Goal: Navigation & Orientation: Find specific page/section

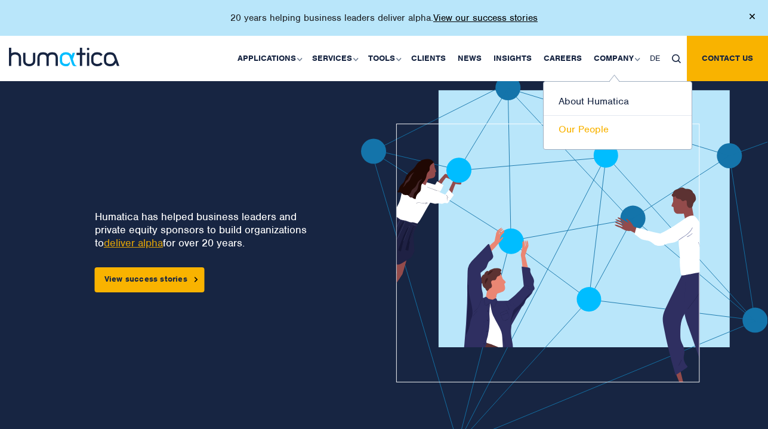
click at [607, 140] on link "Our People" at bounding box center [618, 129] width 148 height 27
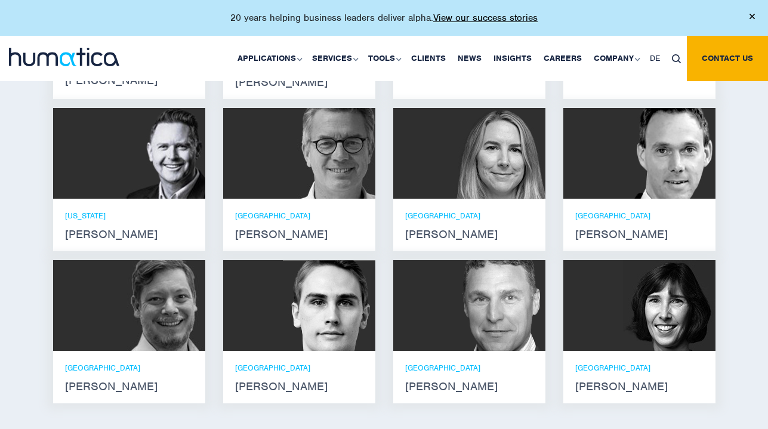
scroll to position [909, 0]
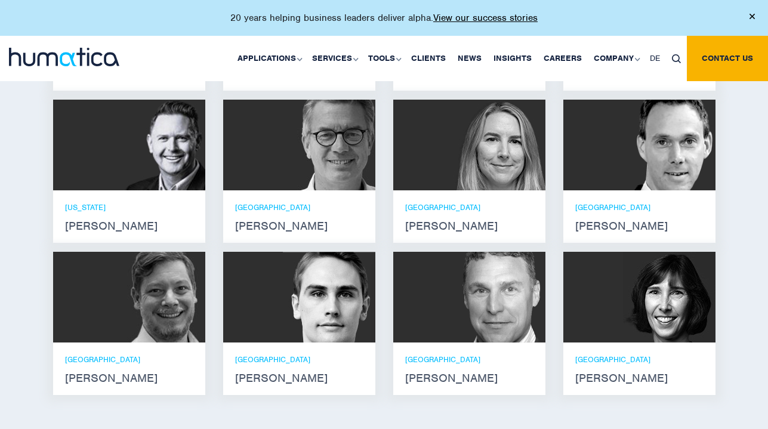
click at [628, 203] on div "MUNICH [PERSON_NAME]" at bounding box center [639, 216] width 128 height 29
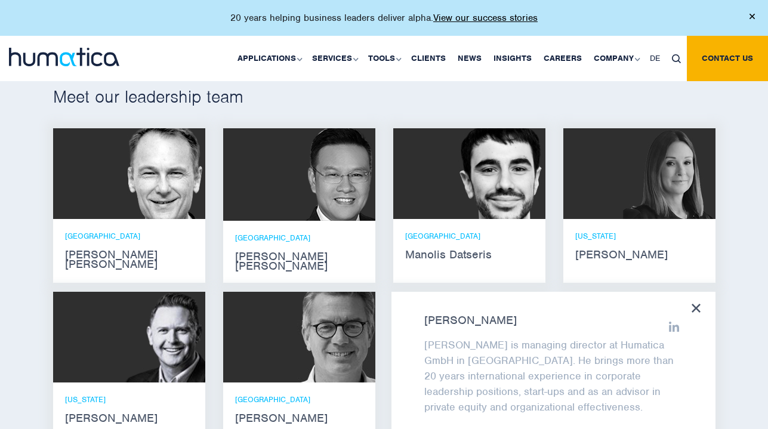
scroll to position [696, 0]
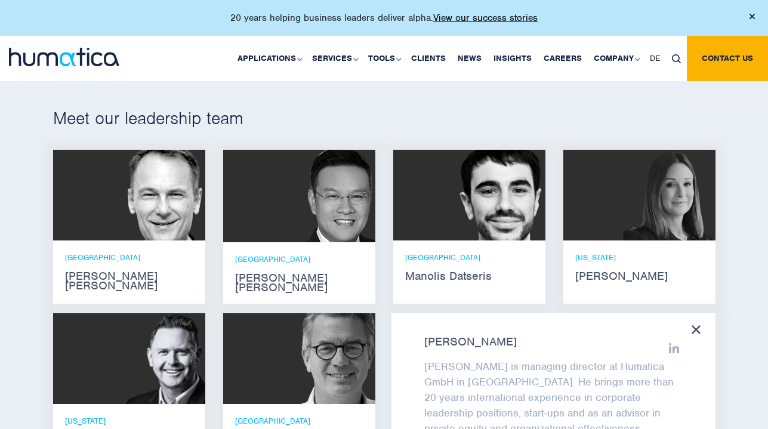
click at [696, 325] on icon at bounding box center [696, 329] width 9 height 9
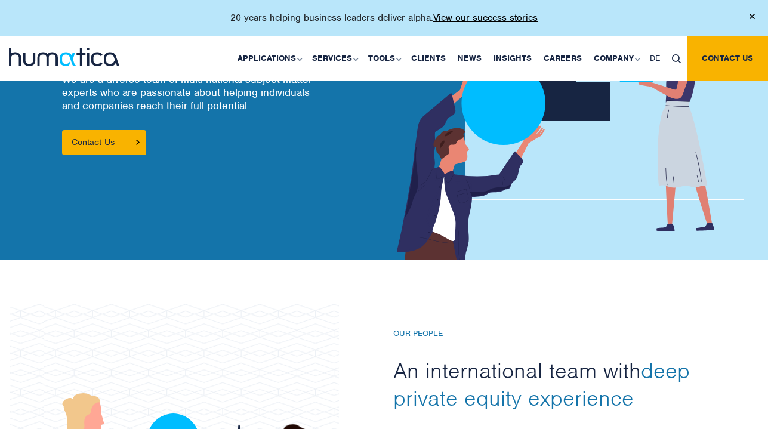
scroll to position [0, 0]
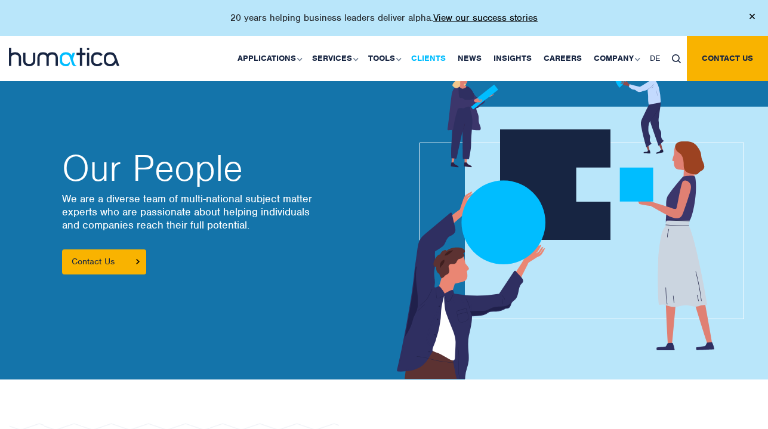
click at [432, 60] on link "Clients" at bounding box center [428, 58] width 47 height 45
